Goal: Task Accomplishment & Management: Use online tool/utility

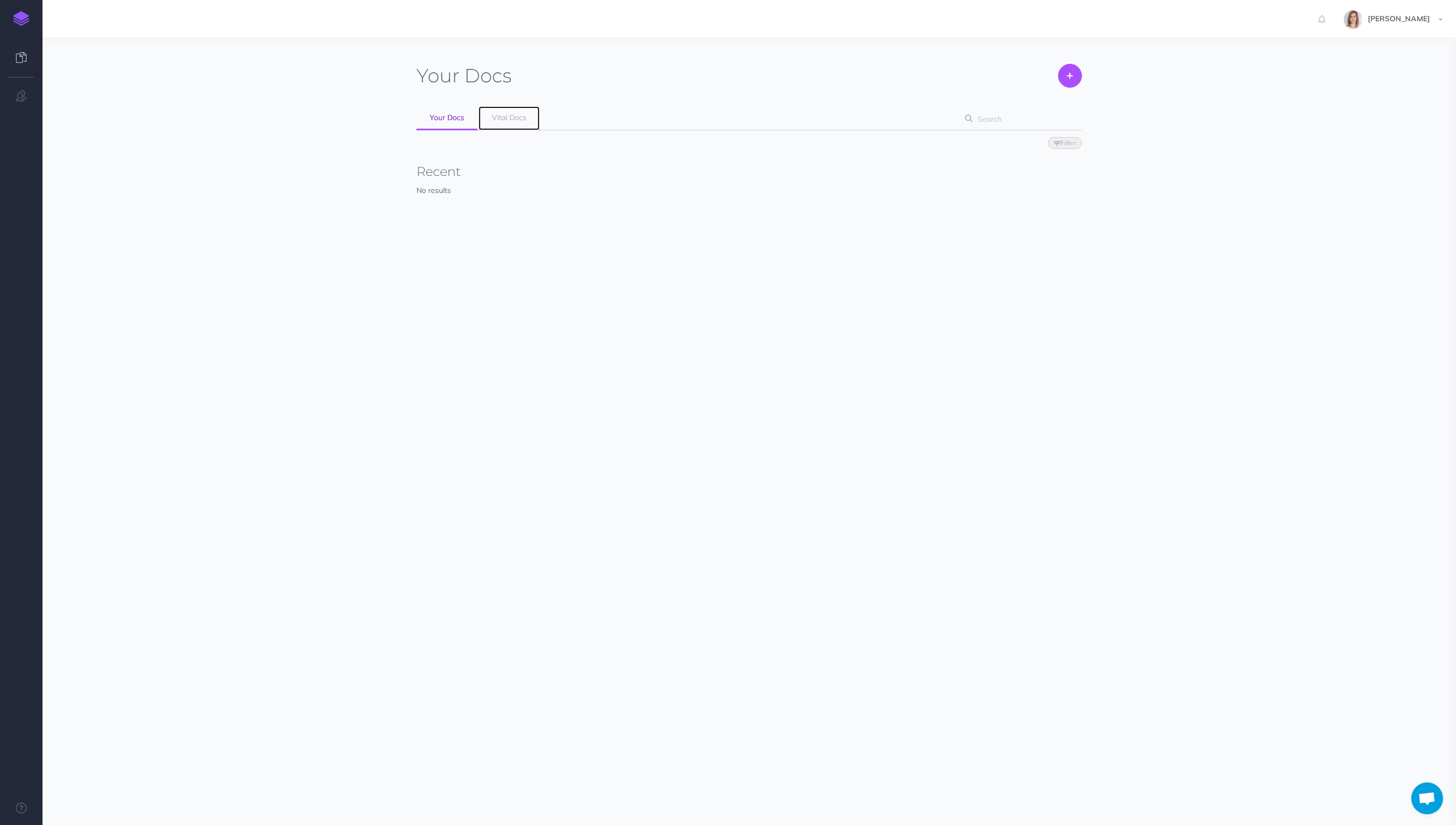
click at [518, 117] on span "Vital Docs" at bounding box center [508, 117] width 35 height 10
click at [578, 276] on link "Open" at bounding box center [589, 278] width 57 height 18
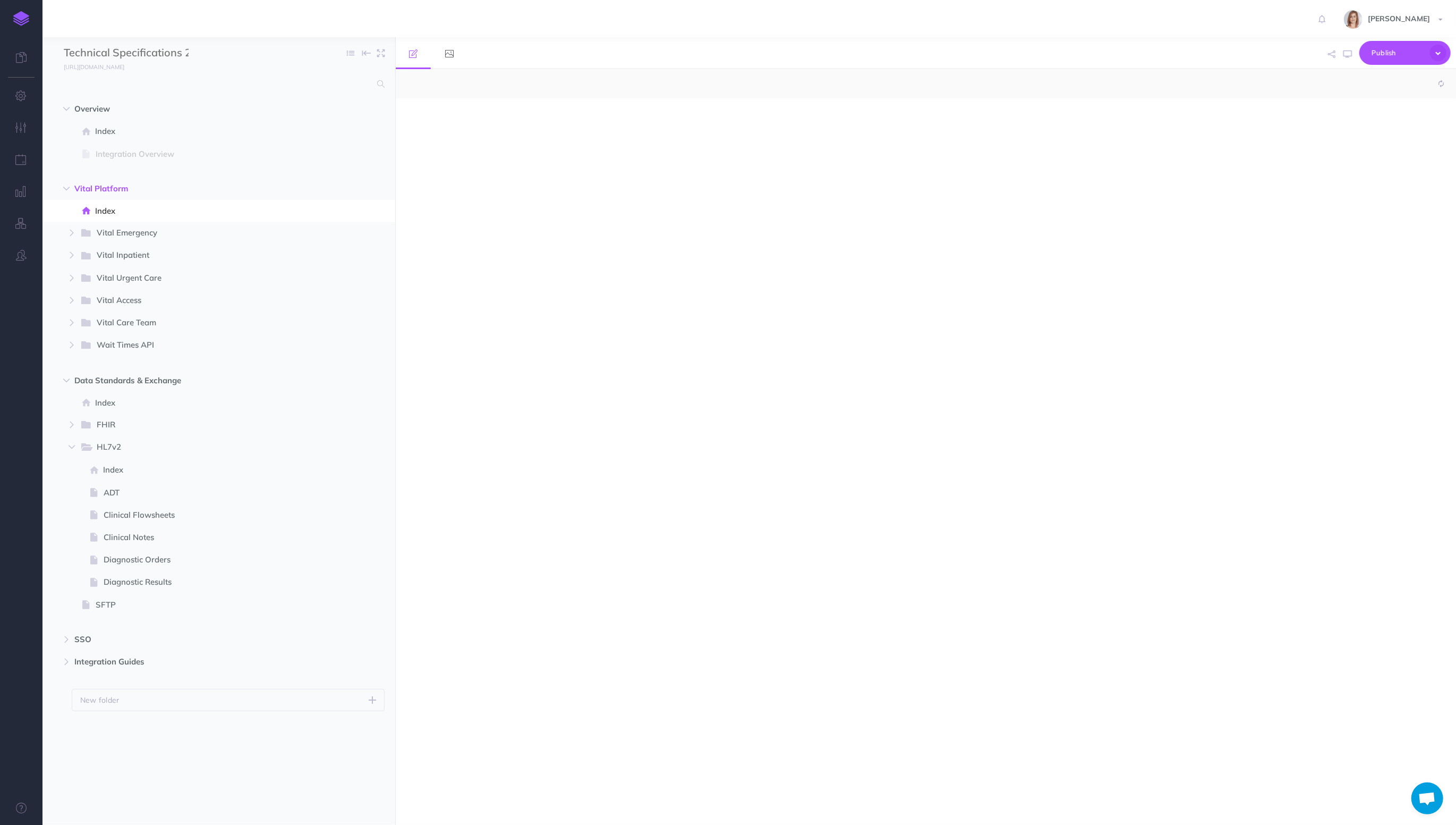
select select "null"
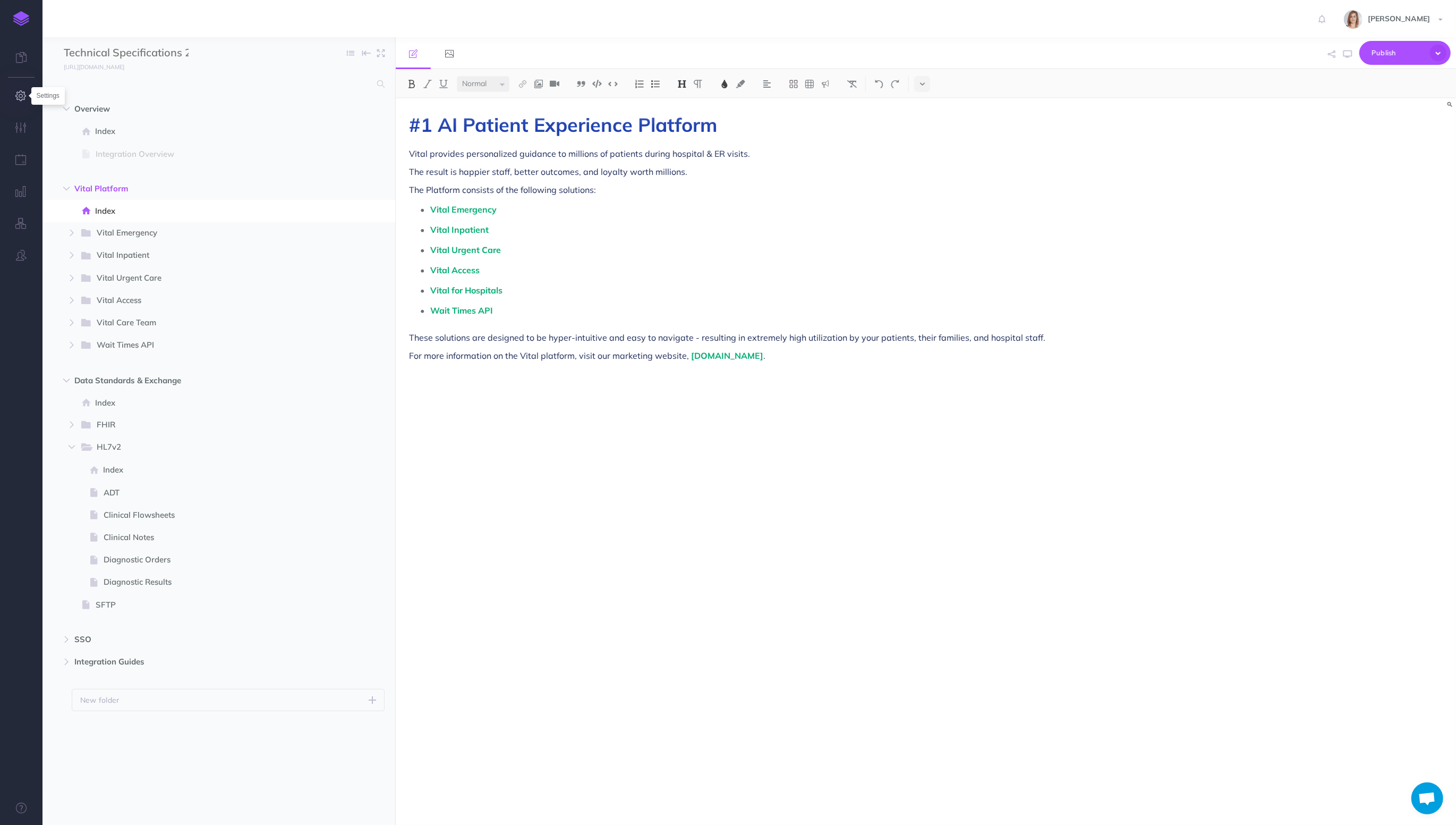
click at [24, 101] on icon "button" at bounding box center [22, 95] width 11 height 10
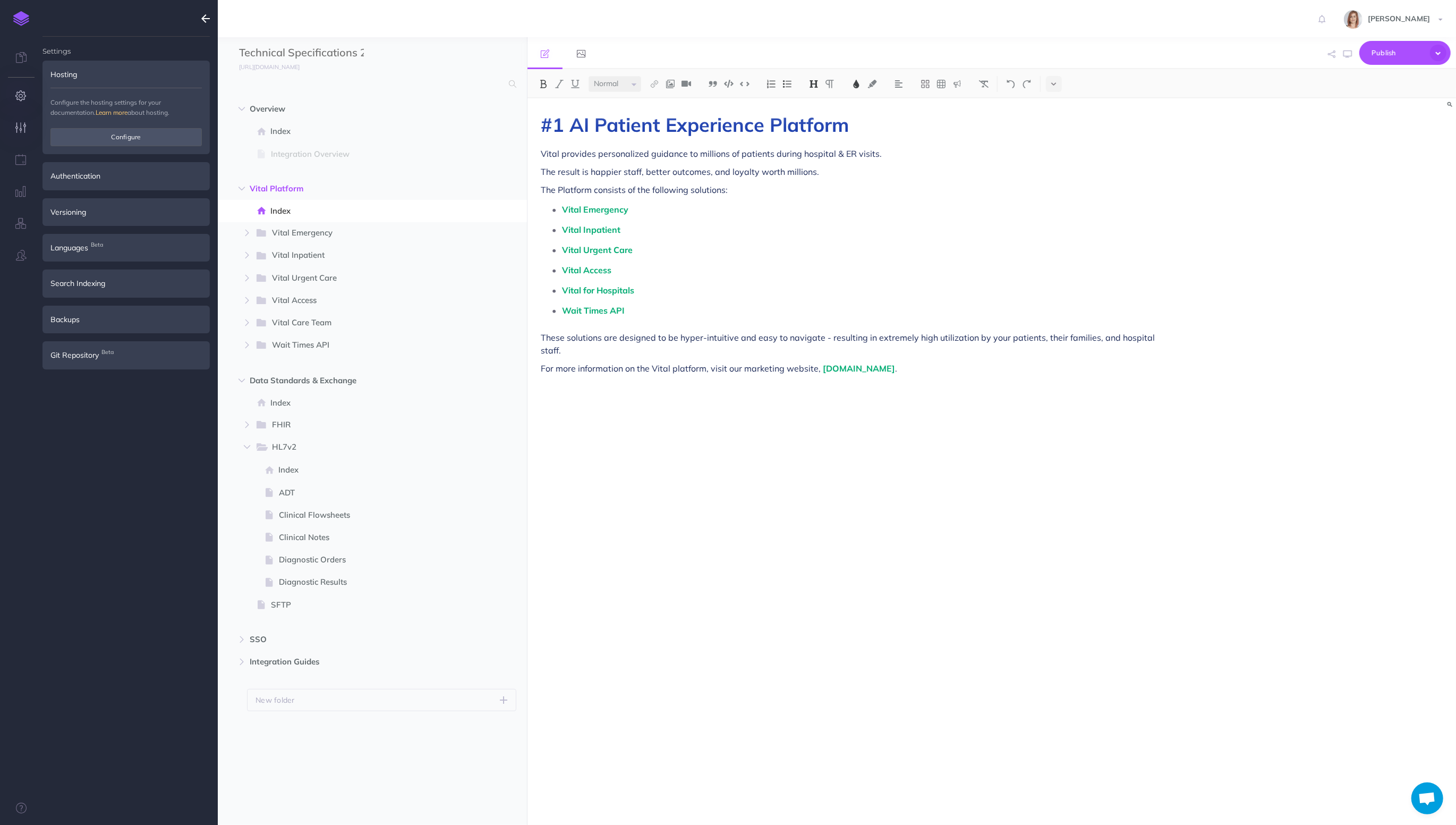
click at [19, 120] on button "button" at bounding box center [21, 129] width 43 height 32
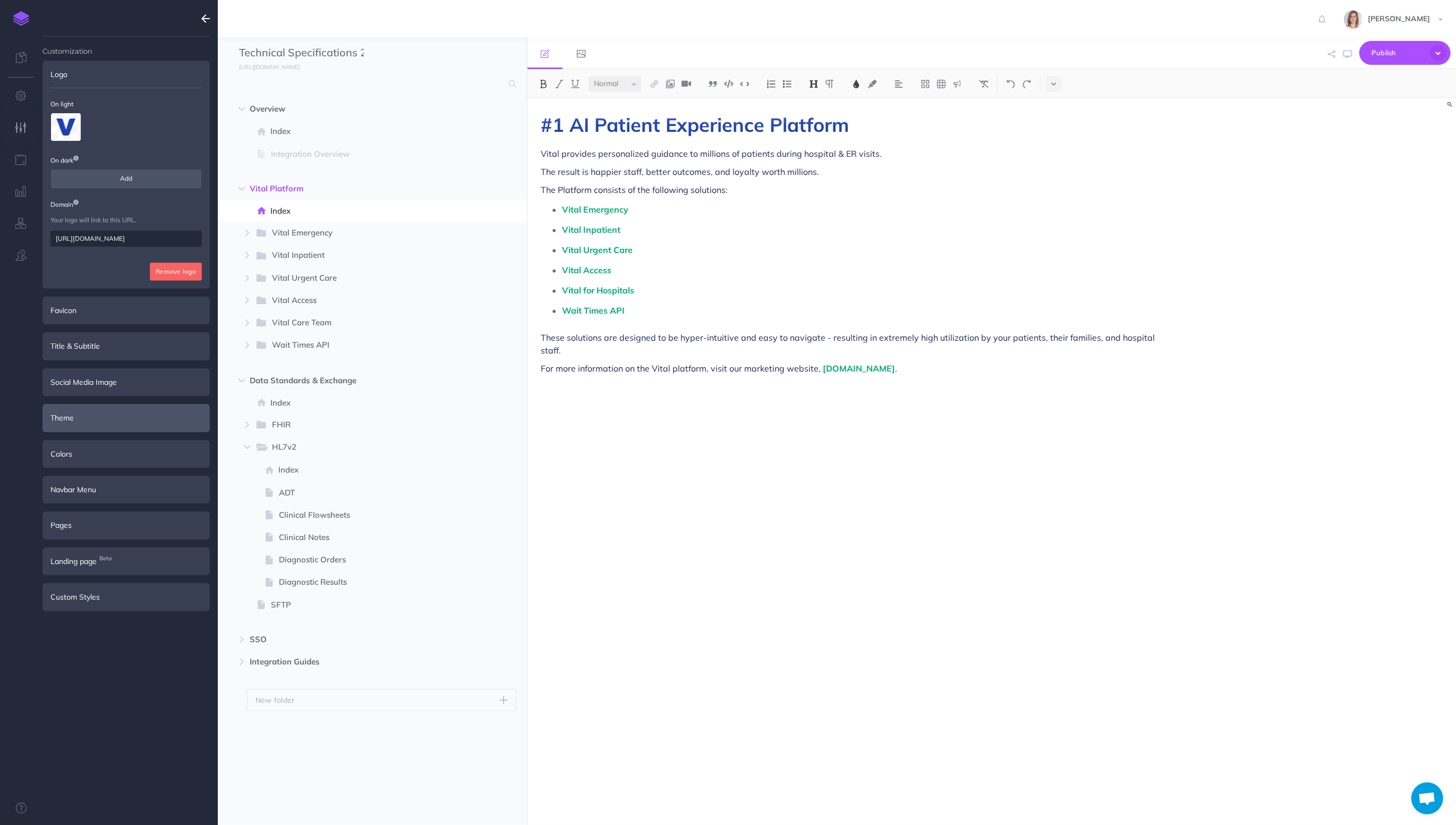
click at [121, 422] on div "Theme" at bounding box center [126, 418] width 167 height 27
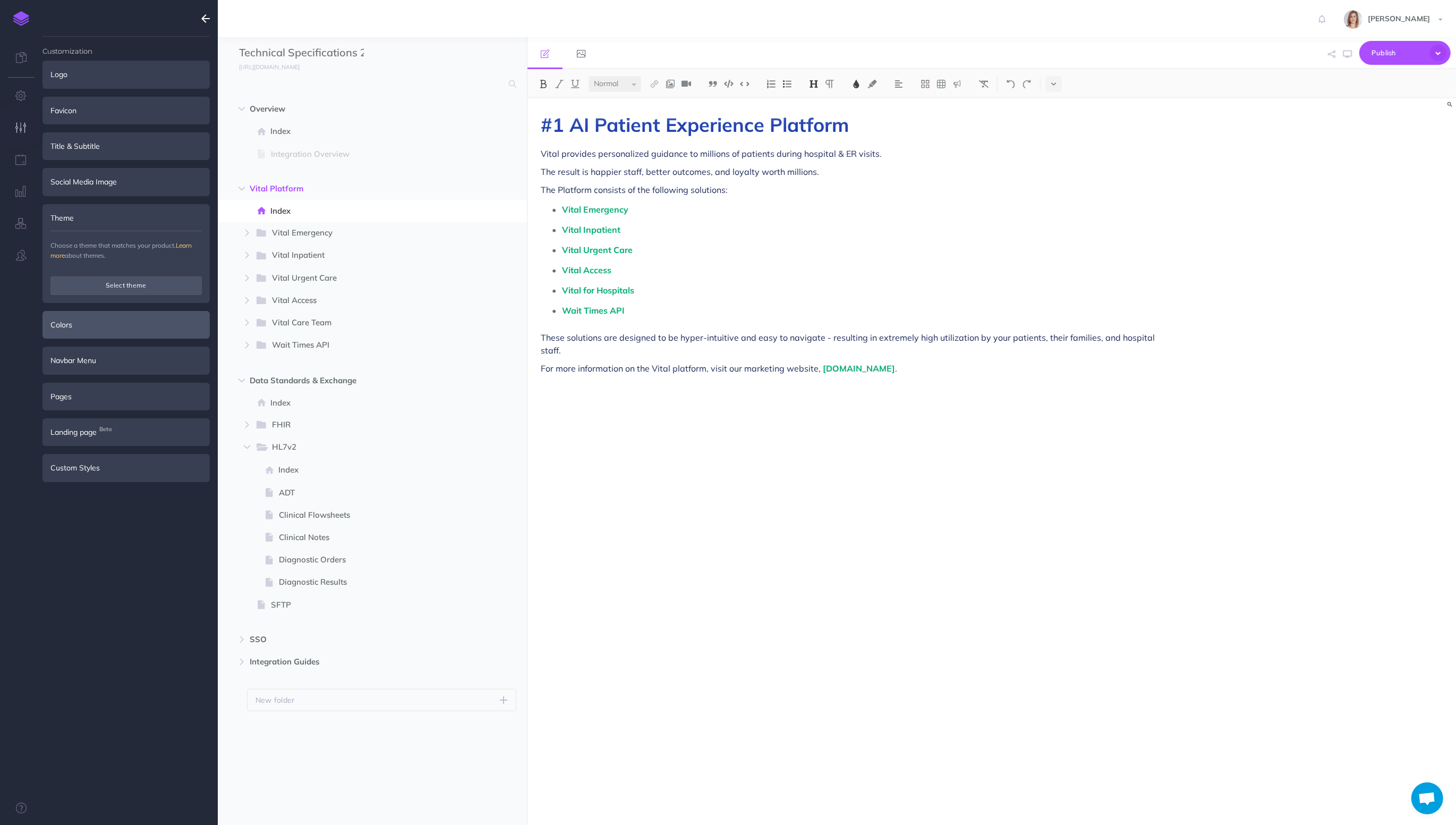
click at [119, 321] on div "Colors" at bounding box center [126, 325] width 167 height 27
click at [100, 322] on button "Customize" at bounding box center [126, 321] width 152 height 18
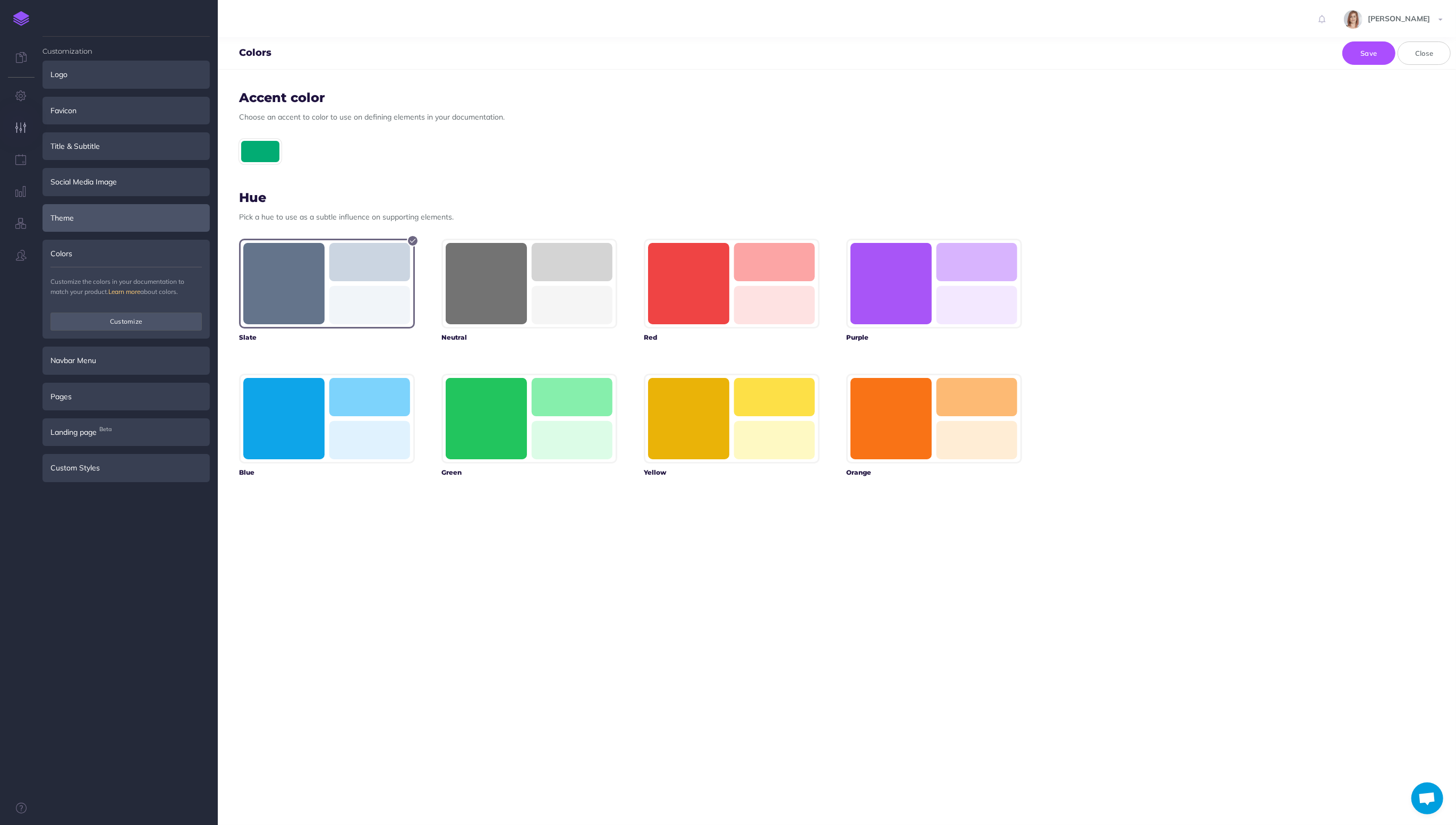
click at [121, 226] on div "Theme" at bounding box center [126, 218] width 167 height 27
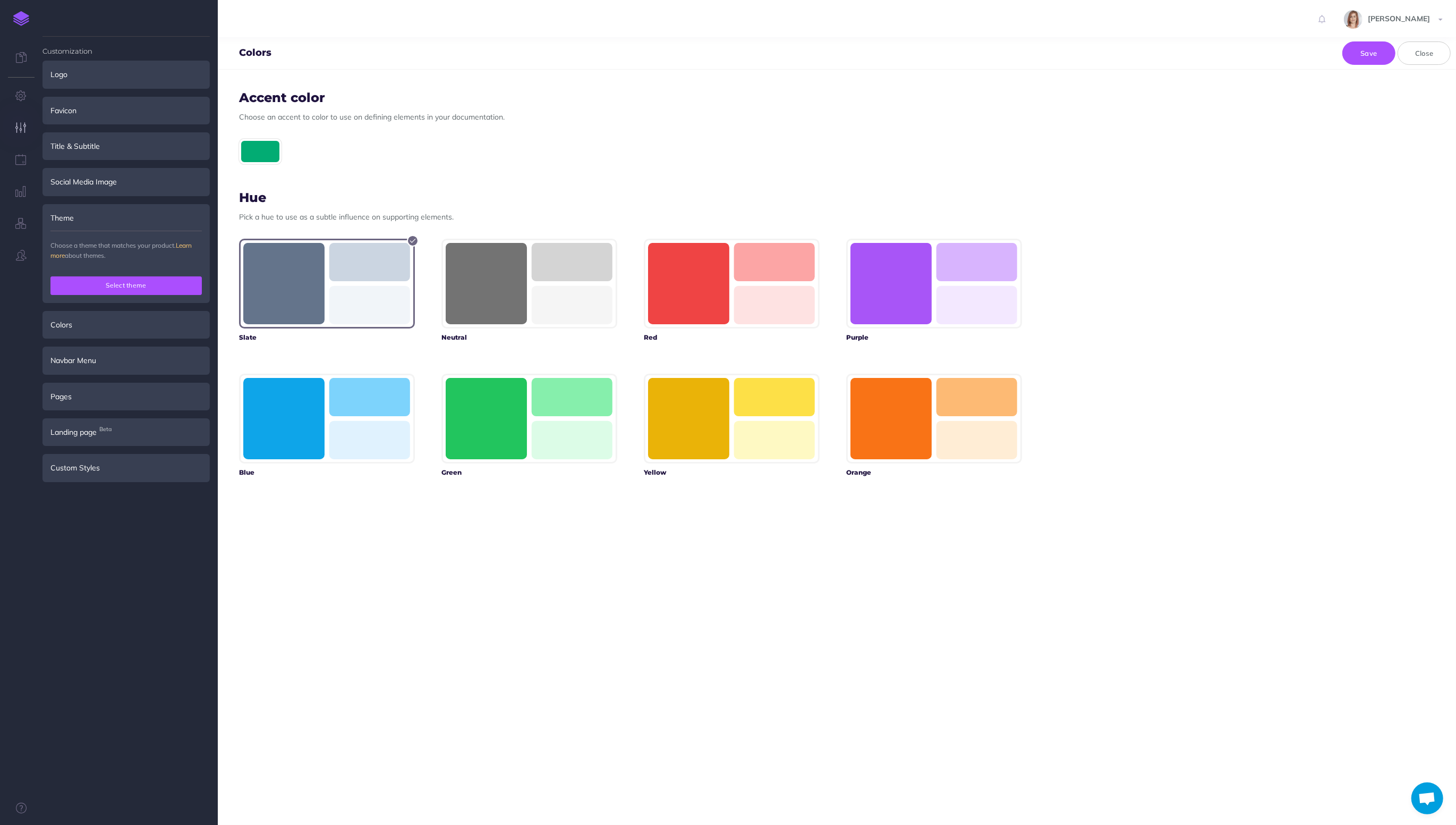
click at [122, 277] on button "Select theme" at bounding box center [126, 285] width 152 height 18
